Goal: Transaction & Acquisition: Purchase product/service

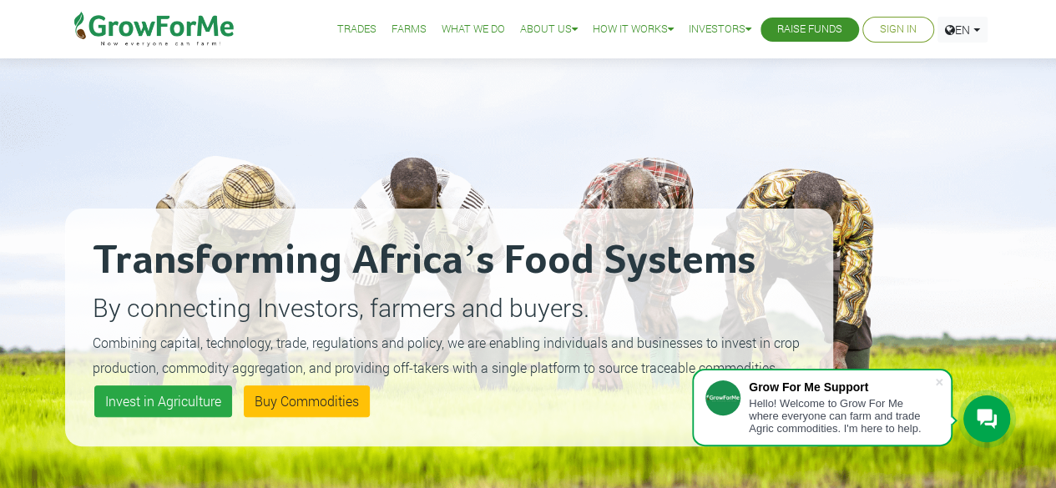
scroll to position [105, 0]
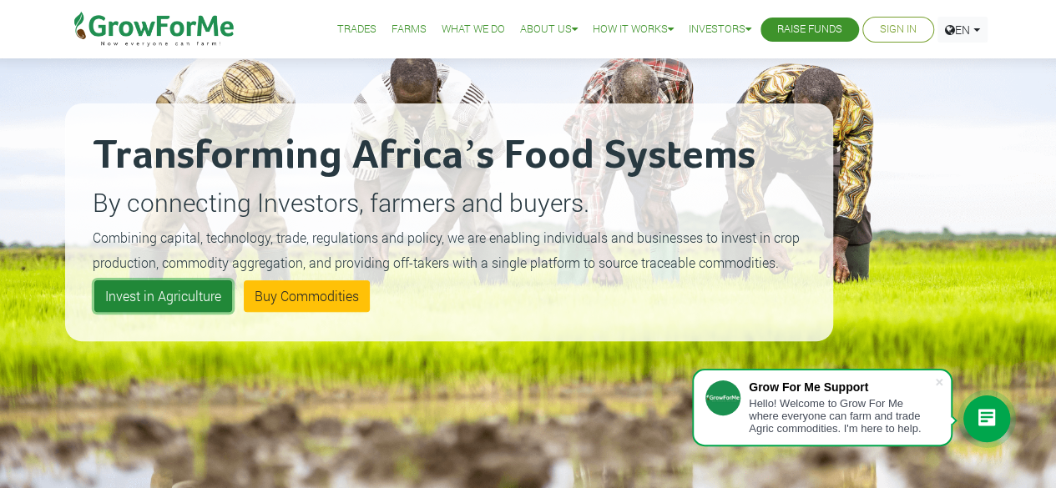
click at [185, 301] on link "Invest in Agriculture" at bounding box center [163, 296] width 138 height 32
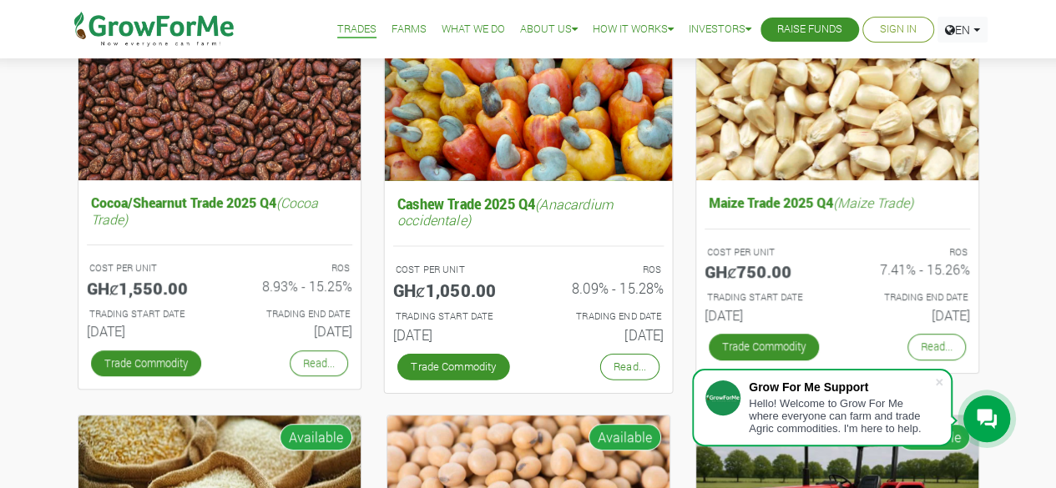
scroll to position [254, 0]
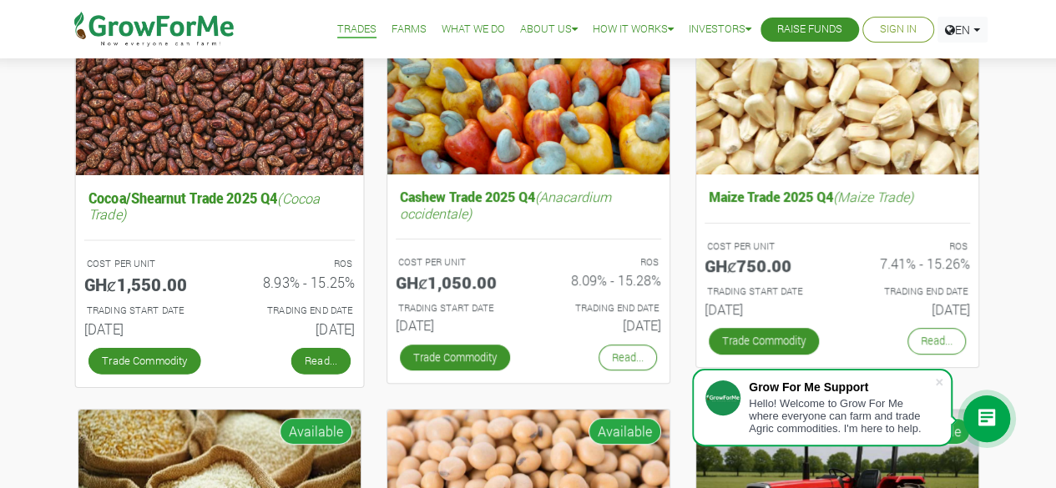
click at [320, 355] on link "Read..." at bounding box center [319, 360] width 59 height 27
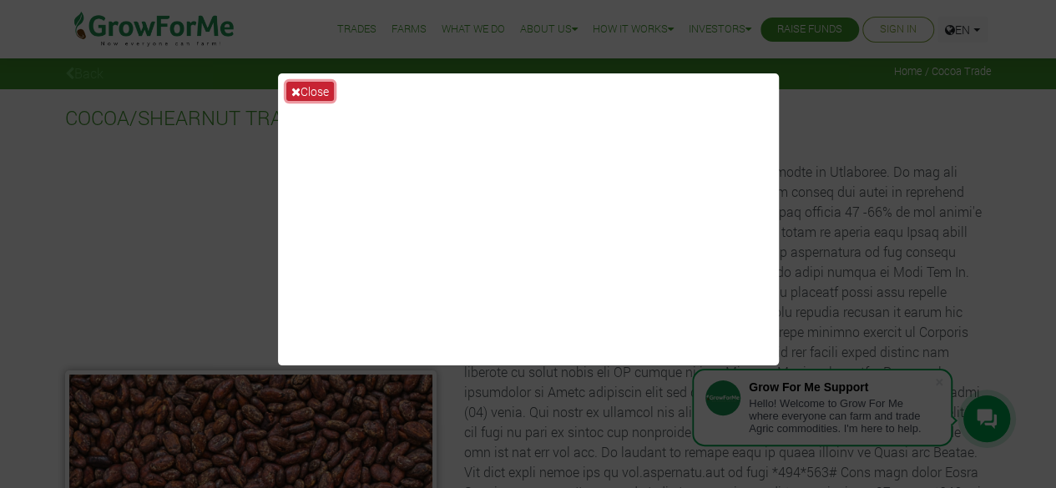
click at [317, 91] on button "Close" at bounding box center [310, 91] width 48 height 19
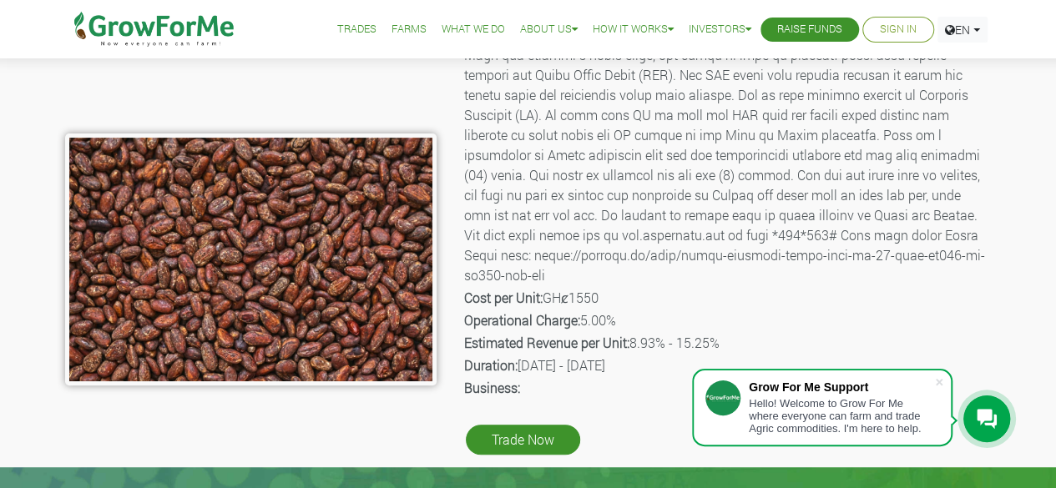
scroll to position [243, 0]
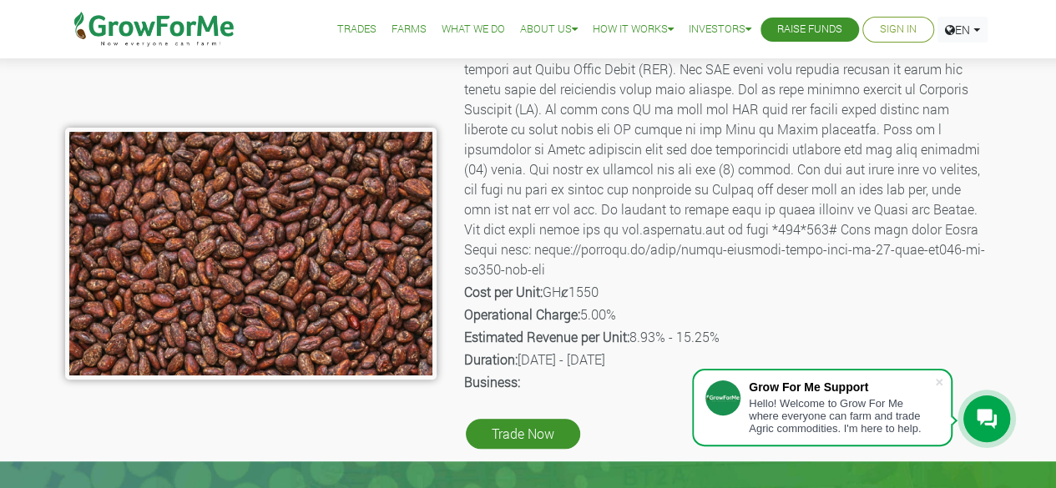
drag, startPoint x: 464, startPoint y: 292, endPoint x: 707, endPoint y: 362, distance: 252.8
click at [707, 362] on div "Product Name: Cocoa Trade Description: Cost per Unit: GHȼ1550 Operational Charg…" at bounding box center [726, 173] width 555 height 559
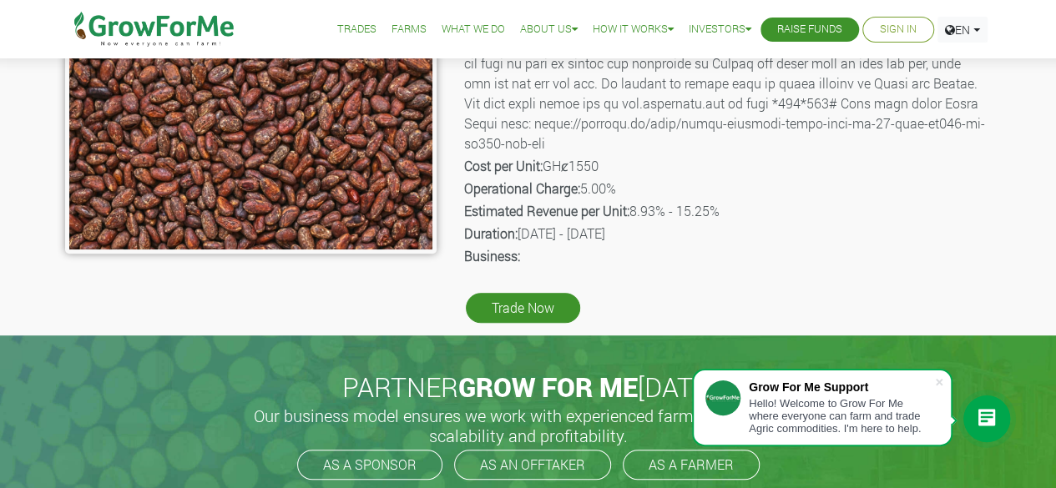
scroll to position [376, 0]
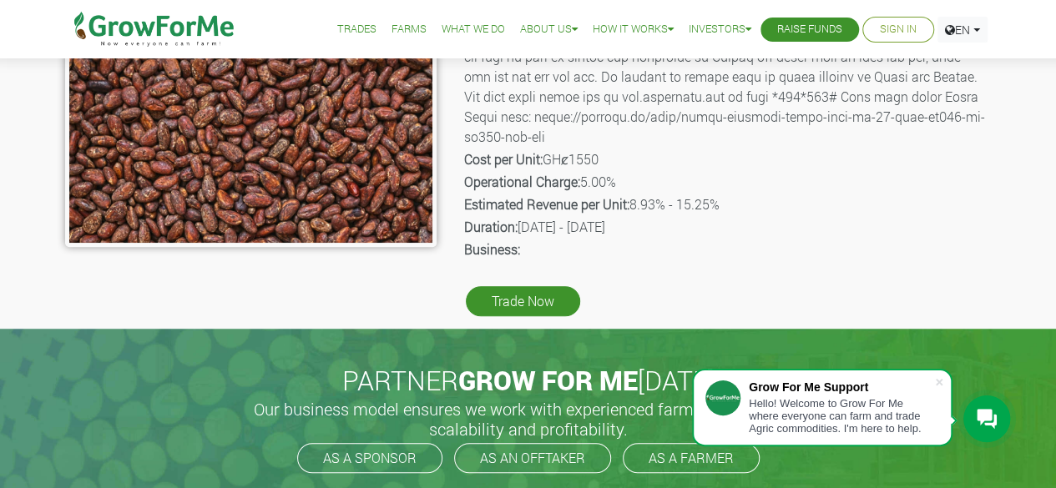
copy div "Cost per Unit: GHȼ1550 Operational Charge: 5.00% Estimated Revenue per Unit: 8.…"
